Goal: Download file/media

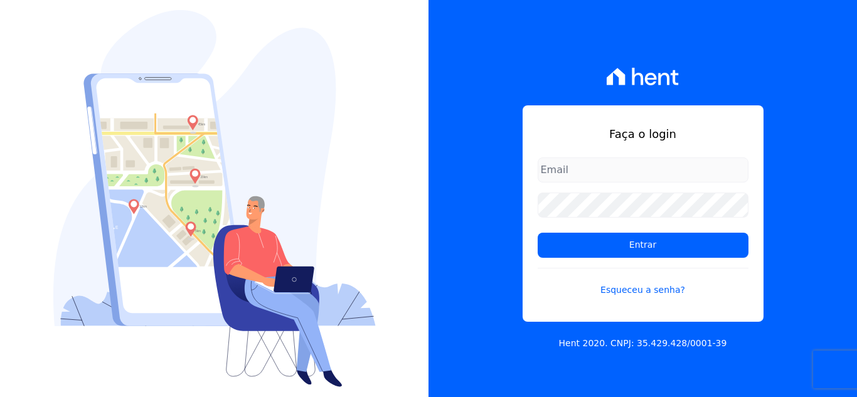
click at [566, 170] on input "email" at bounding box center [643, 169] width 211 height 25
type input "[PERSON_NAME][EMAIL_ADDRESS][PERSON_NAME][DOMAIN_NAME]"
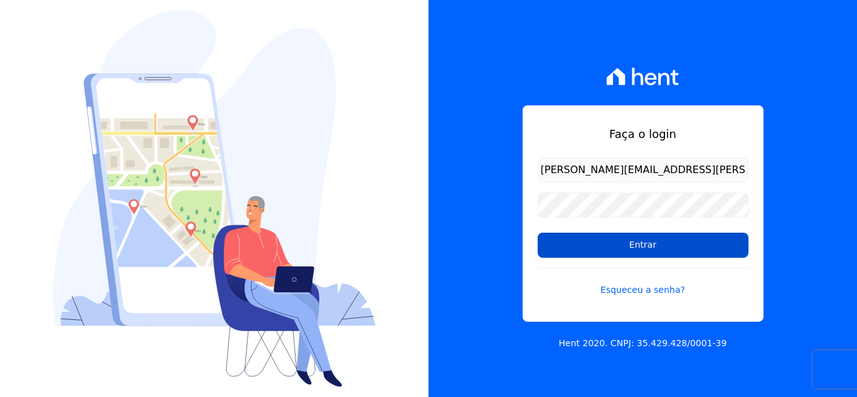
click at [612, 242] on input "Entrar" at bounding box center [643, 245] width 211 height 25
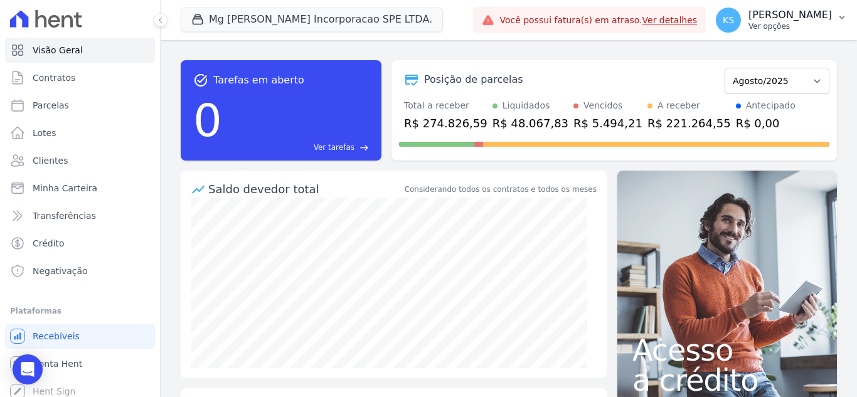
click at [804, 22] on p "Ver opções" at bounding box center [789, 26] width 83 height 10
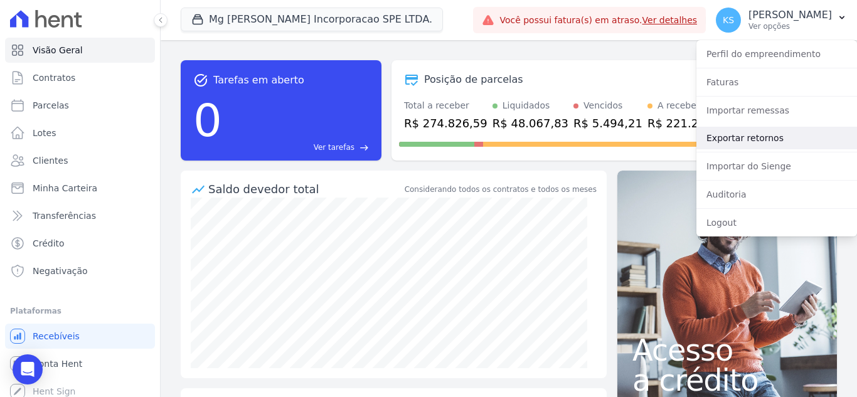
click at [731, 139] on link "Exportar retornos" at bounding box center [776, 138] width 161 height 23
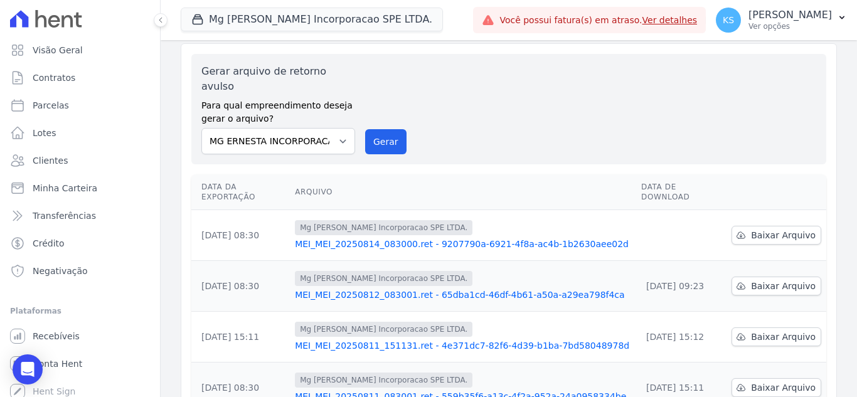
scroll to position [63, 0]
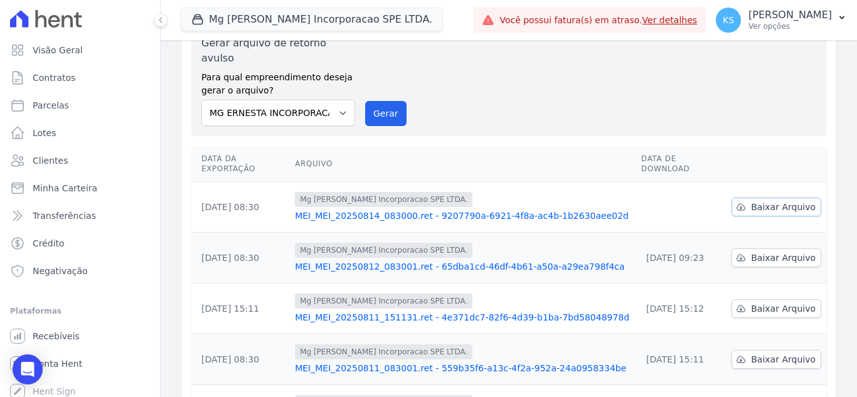
click at [768, 201] on span "Baixar Arquivo" at bounding box center [783, 207] width 65 height 13
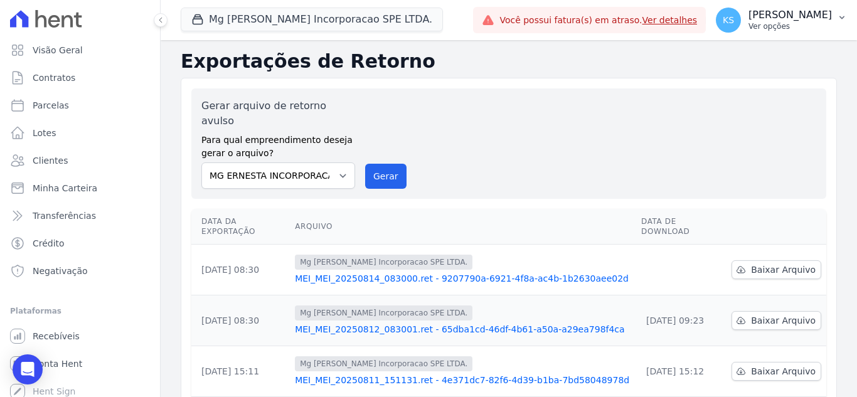
click at [808, 16] on p "[PERSON_NAME]" at bounding box center [789, 15] width 83 height 13
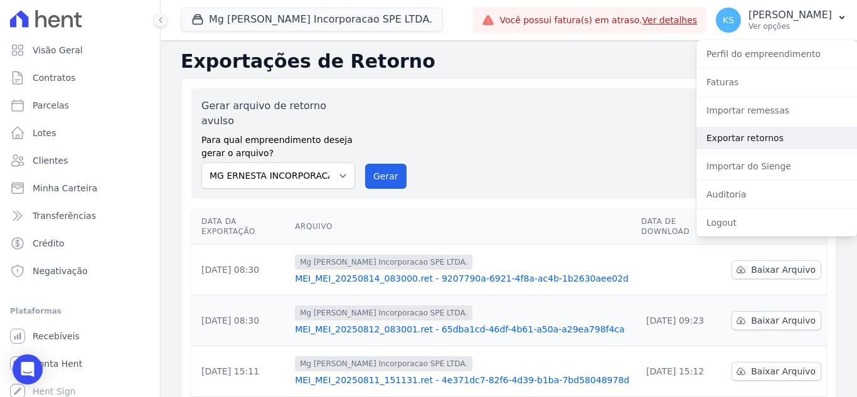
click at [735, 139] on link "Exportar retornos" at bounding box center [776, 138] width 161 height 23
